Goal: Find specific page/section: Find specific page/section

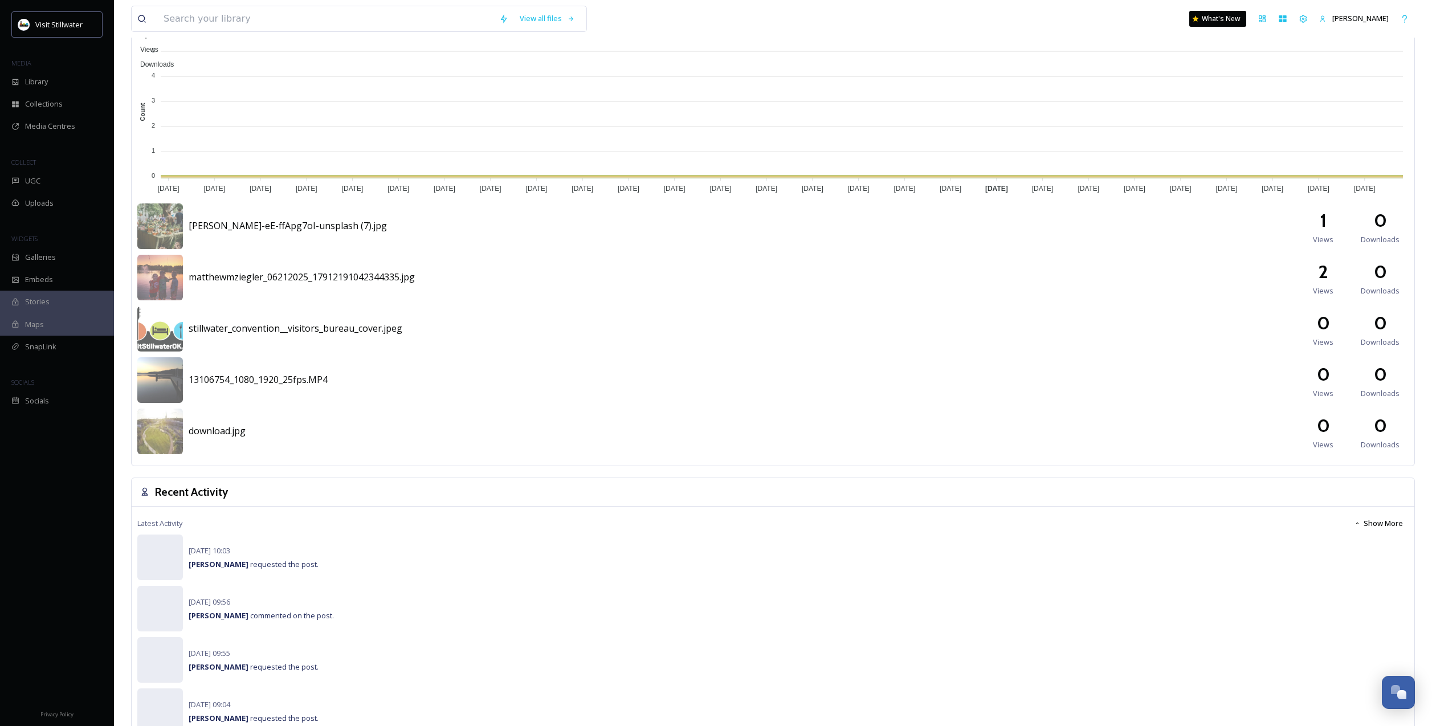
scroll to position [376, 0]
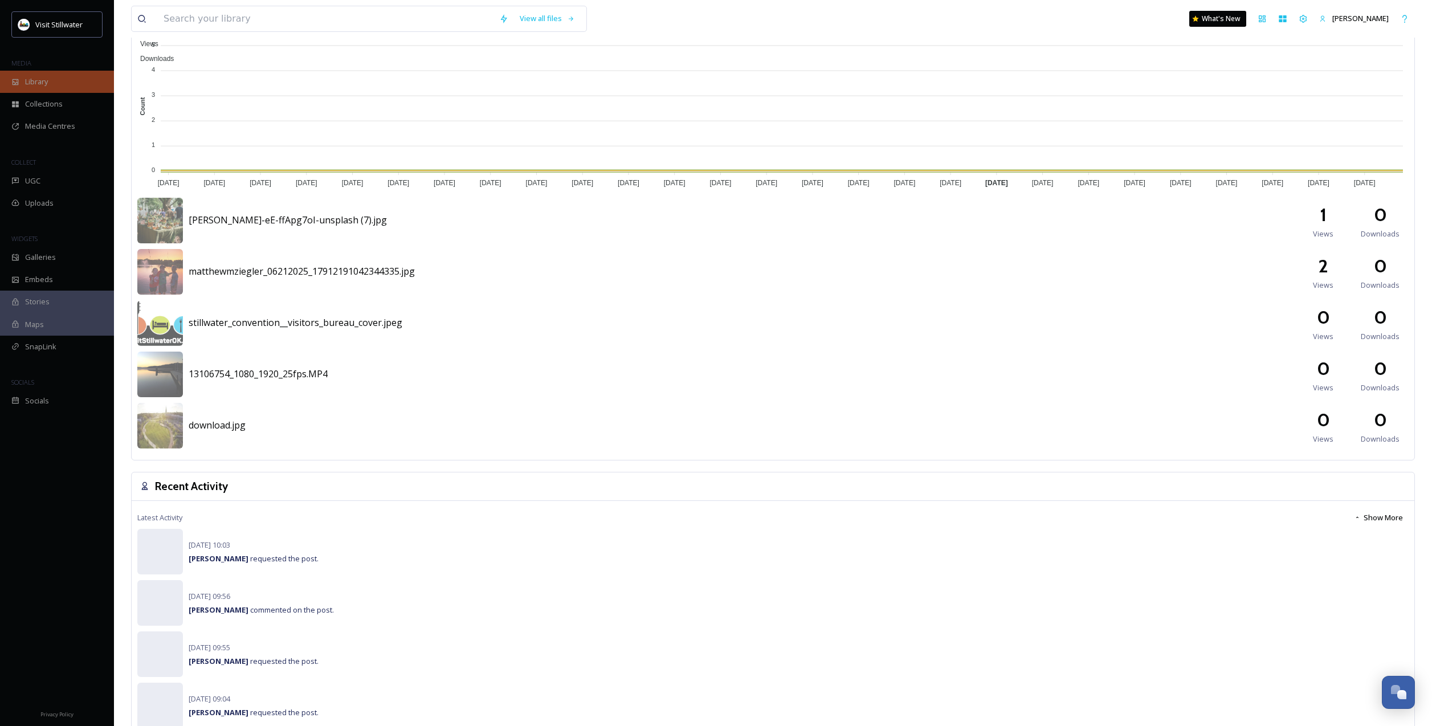
click at [42, 80] on span "Library" at bounding box center [36, 81] width 23 height 11
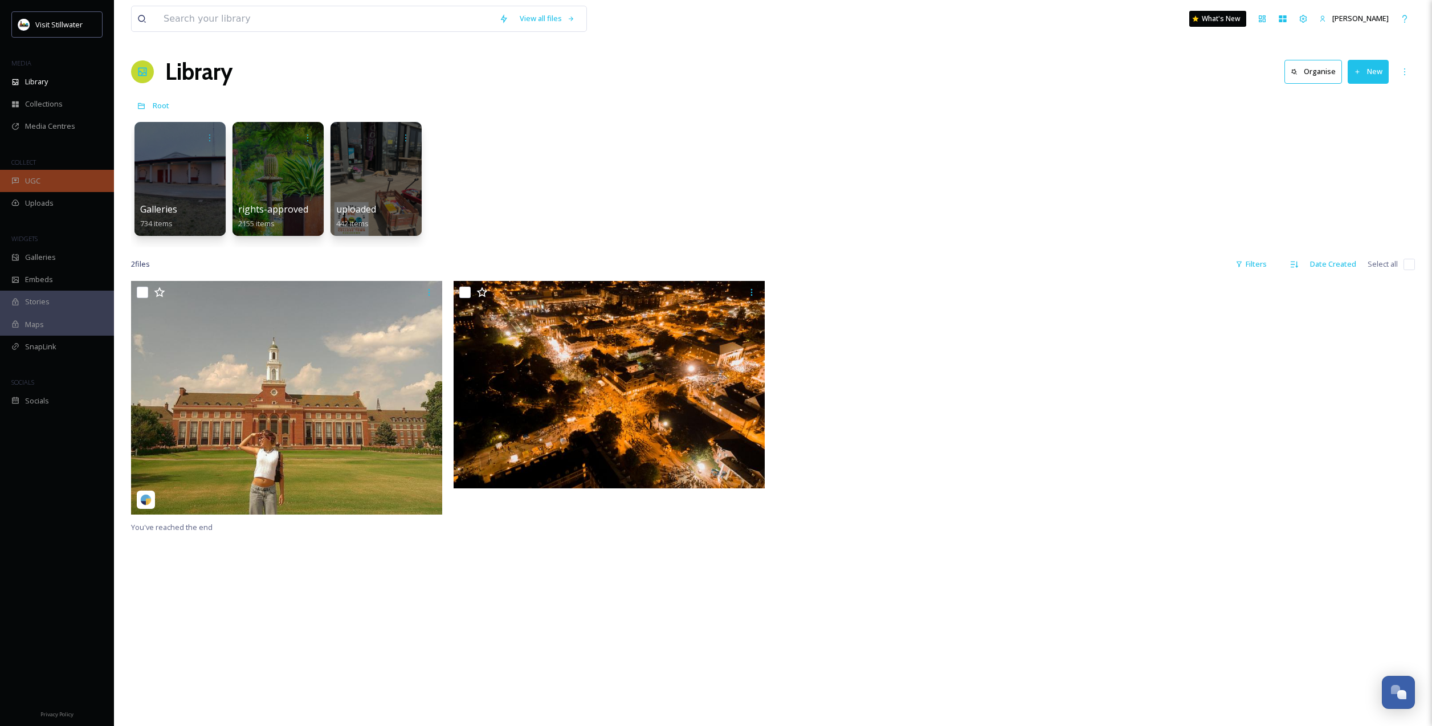
click at [57, 176] on div "UGC" at bounding box center [57, 181] width 114 height 22
